Goal: Task Accomplishment & Management: Complete application form

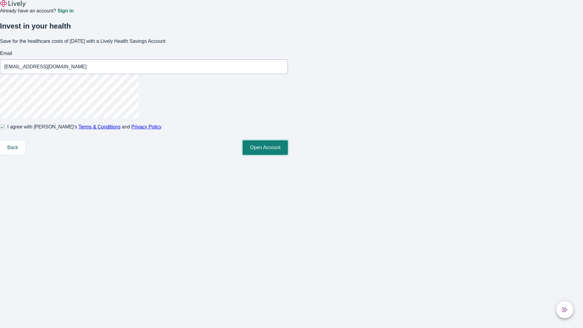
click at [288, 155] on button "Open Account" at bounding box center [265, 147] width 45 height 15
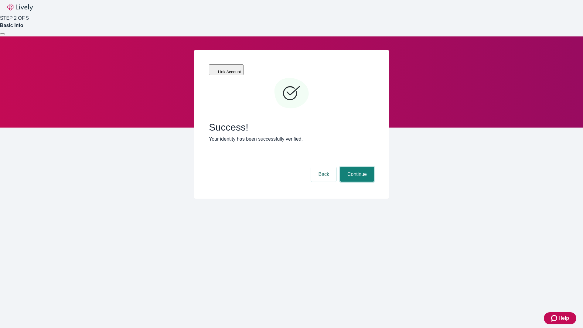
click at [356, 167] on button "Continue" at bounding box center [357, 174] width 34 height 15
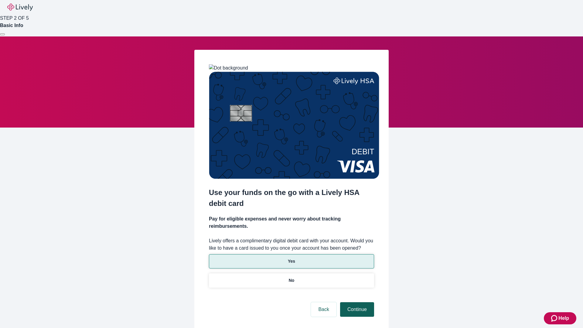
click at [291, 258] on p "Yes" at bounding box center [291, 261] width 7 height 6
click at [356, 302] on button "Continue" at bounding box center [357, 309] width 34 height 15
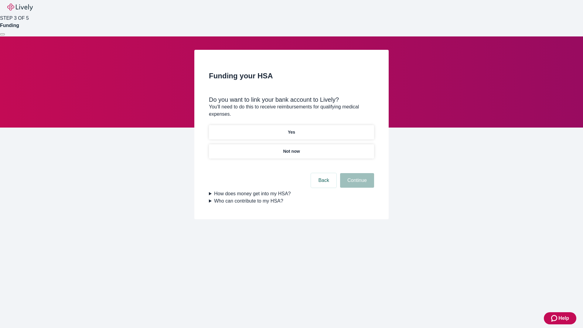
click at [291, 129] on p "Yes" at bounding box center [291, 132] width 7 height 6
click at [356, 173] on button "Continue" at bounding box center [357, 180] width 34 height 15
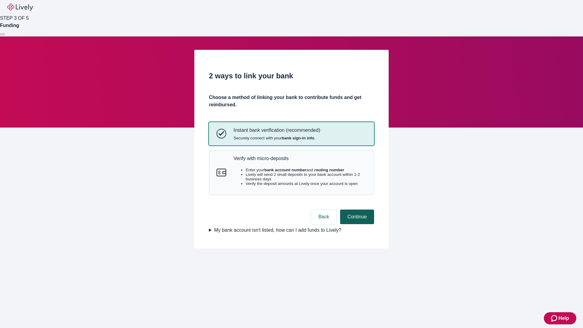
click at [300, 161] on p "Verify with micro-deposits" at bounding box center [300, 159] width 133 height 6
click at [356, 224] on button "Continue" at bounding box center [357, 217] width 34 height 15
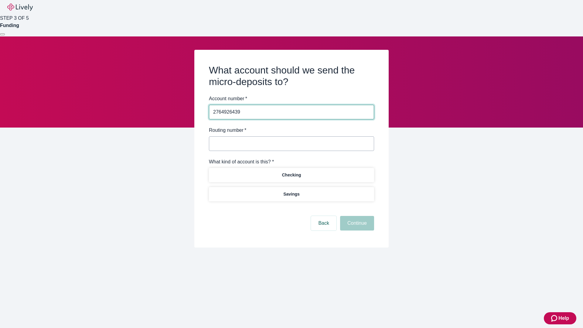
type input "2764926439"
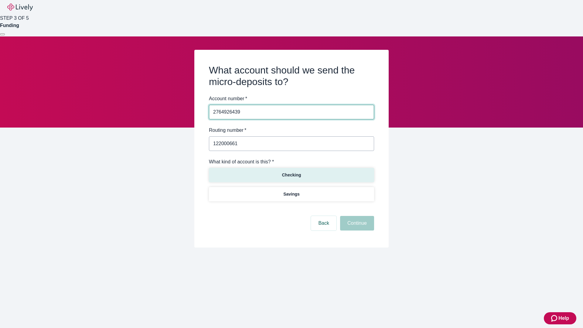
type input "122000661"
click at [291, 175] on p "Checking" at bounding box center [291, 175] width 19 height 6
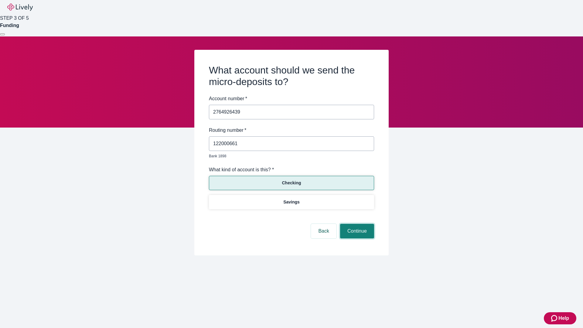
click at [356, 224] on button "Continue" at bounding box center [357, 231] width 34 height 15
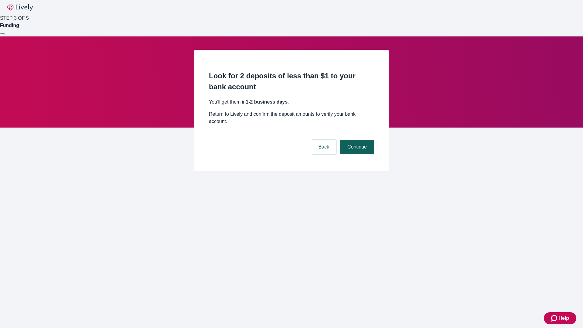
click at [356, 140] on button "Continue" at bounding box center [357, 147] width 34 height 15
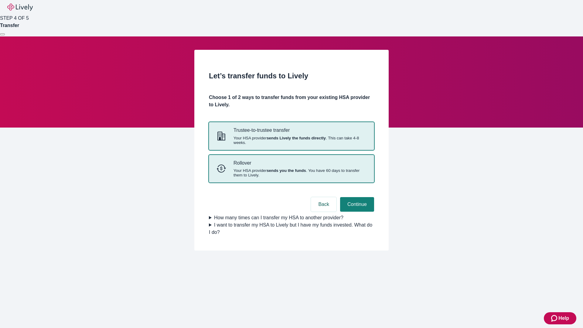
click at [291, 173] on strong "sends you the funds" at bounding box center [286, 170] width 39 height 5
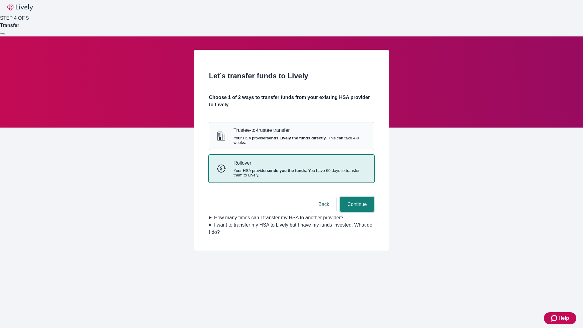
click at [356, 212] on button "Continue" at bounding box center [357, 204] width 34 height 15
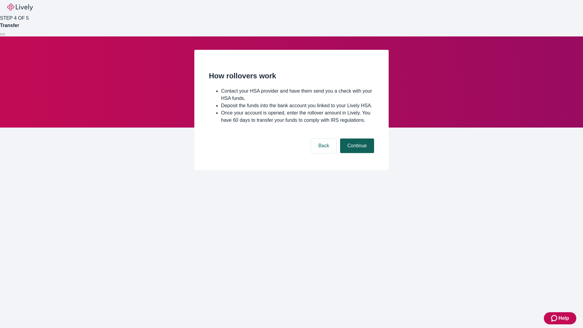
click at [356, 153] on button "Continue" at bounding box center [357, 146] width 34 height 15
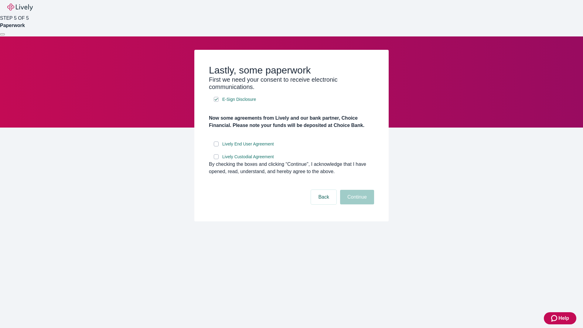
click at [216, 146] on input "Lively End User Agreement" at bounding box center [216, 144] width 5 height 5
checkbox input "true"
click at [216, 159] on input "Lively Custodial Agreement" at bounding box center [216, 156] width 5 height 5
checkbox input "true"
click at [356, 204] on button "Continue" at bounding box center [357, 197] width 34 height 15
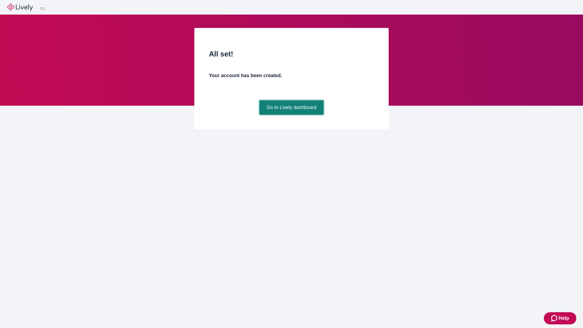
click at [291, 115] on link "Go to Lively dashboard" at bounding box center [291, 107] width 65 height 15
